Goal: Information Seeking & Learning: Learn about a topic

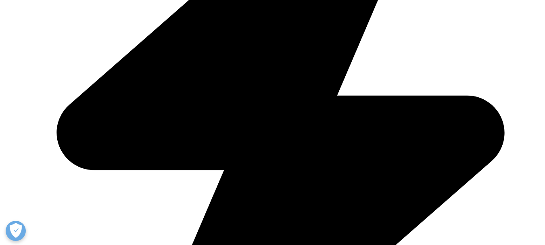
scroll to position [444, 0]
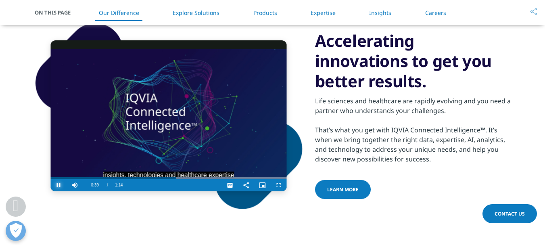
click at [59, 185] on span "Video Player" at bounding box center [59, 185] width 16 height 0
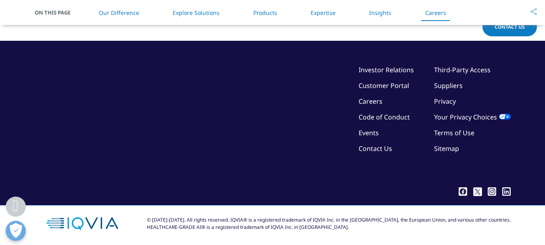
scroll to position [2316, 0]
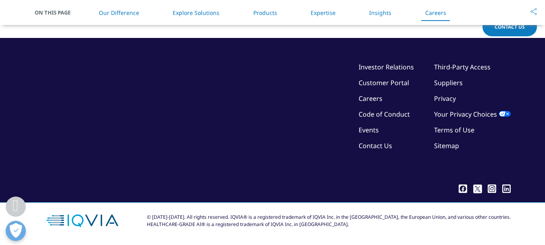
click at [321, 219] on div "© [DATE]-[DATE]. All rights reserved. IQVIA® is a registered trademark of IQVIA…" at bounding box center [329, 220] width 364 height 15
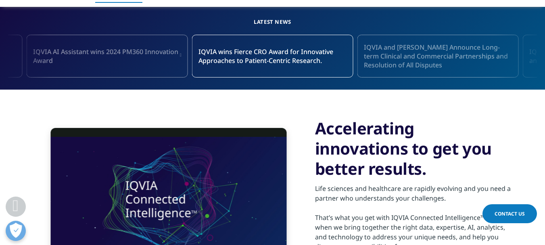
scroll to position [269, 0]
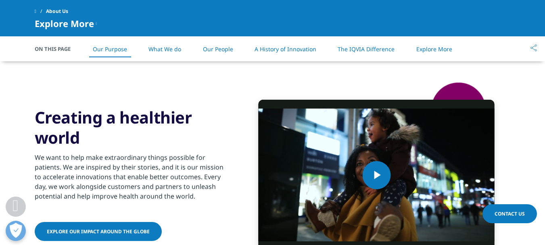
scroll to position [282, 0]
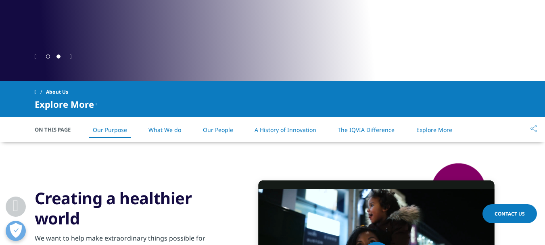
click at [278, 131] on link "A History of Innovation" at bounding box center [285, 130] width 62 height 8
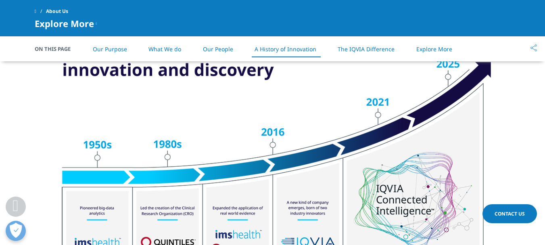
scroll to position [1013, 0]
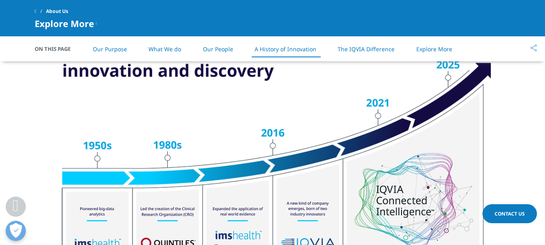
click at [64, 133] on img at bounding box center [273, 173] width 452 height 288
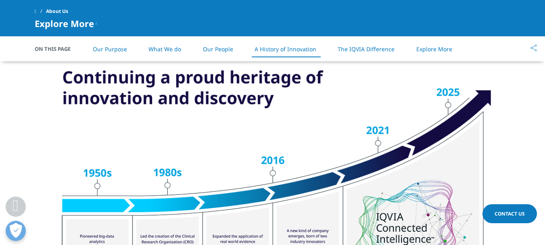
scroll to position [932, 0]
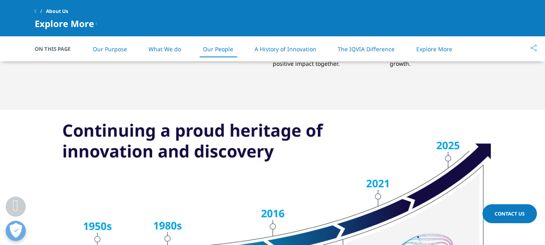
drag, startPoint x: 64, startPoint y: 125, endPoint x: 140, endPoint y: 161, distance: 83.9
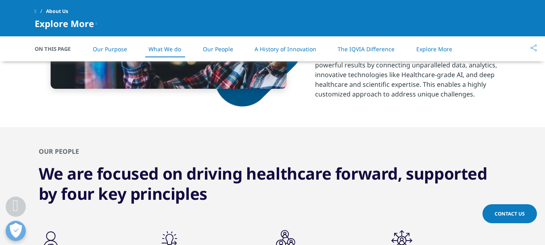
scroll to position [529, 0]
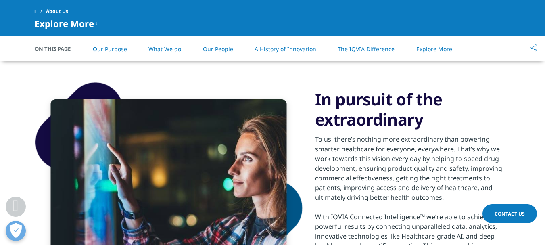
click at [283, 48] on link "A History of Innovation" at bounding box center [285, 49] width 62 height 8
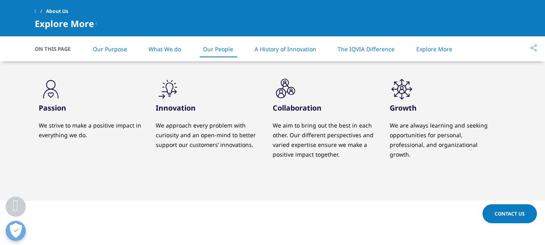
scroll to position [775, 0]
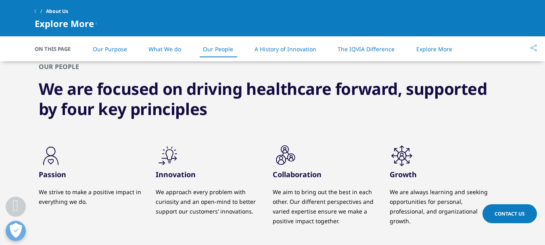
click at [169, 49] on link "What We do" at bounding box center [164, 49] width 33 height 8
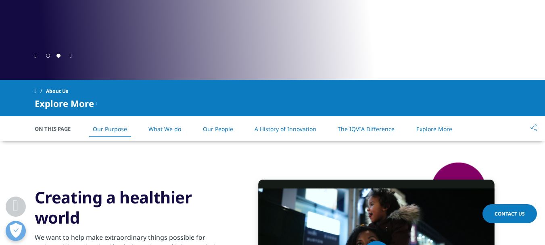
scroll to position [243, 0]
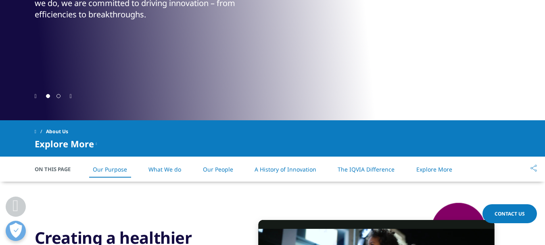
click at [167, 169] on link "What We do" at bounding box center [164, 169] width 33 height 8
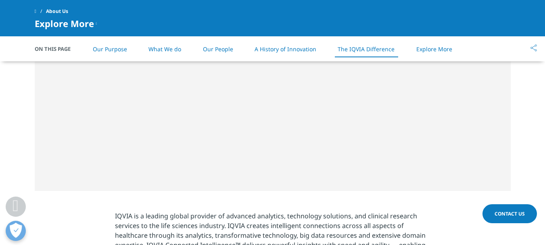
scroll to position [1731, 0]
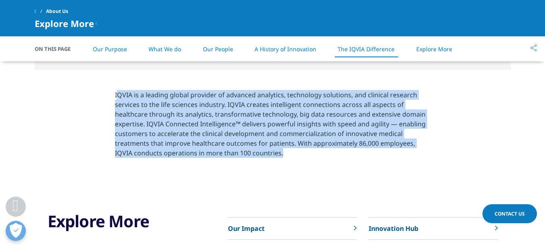
drag, startPoint x: 117, startPoint y: 94, endPoint x: 308, endPoint y: 158, distance: 202.6
click at [308, 158] on p "IQVIA is a leading global provider of advanced analytics, technology solutions,…" at bounding box center [272, 126] width 315 height 73
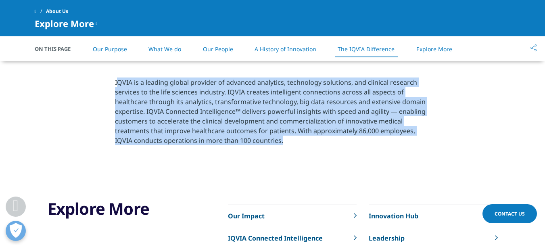
scroll to position [1690, 0]
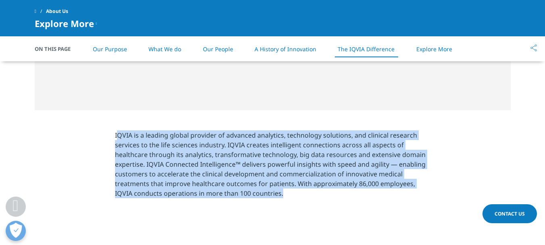
drag, startPoint x: 192, startPoint y: 159, endPoint x: 126, endPoint y: 153, distance: 66.0
click at [126, 153] on p "IQVIA is a leading global provider of advanced analytics, technology solutions,…" at bounding box center [272, 166] width 315 height 73
drag, startPoint x: 115, startPoint y: 133, endPoint x: 298, endPoint y: 211, distance: 198.2
click at [298, 211] on section "IQVIA is a leading global provider of advanced analytics, technology solutions,…" at bounding box center [272, 166] width 545 height 113
copy p "IQVIA is a leading global provider of advanced analytics, technology solutions,…"
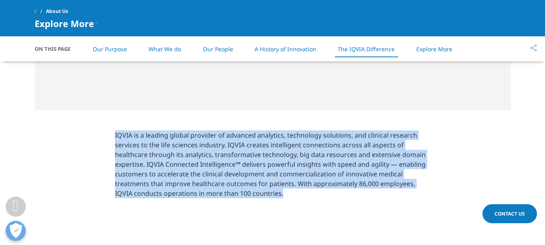
scroll to position [1529, 0]
